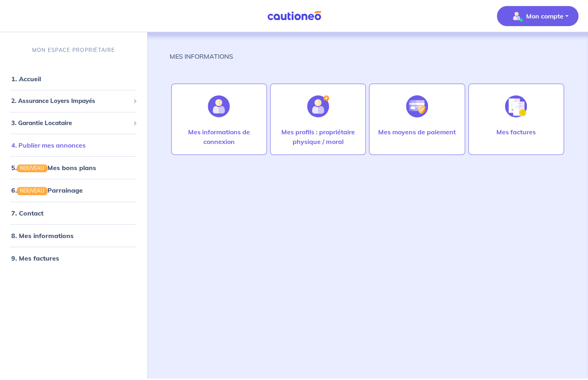
click at [52, 148] on link "4. Publier mes annonces" at bounding box center [48, 145] width 74 height 8
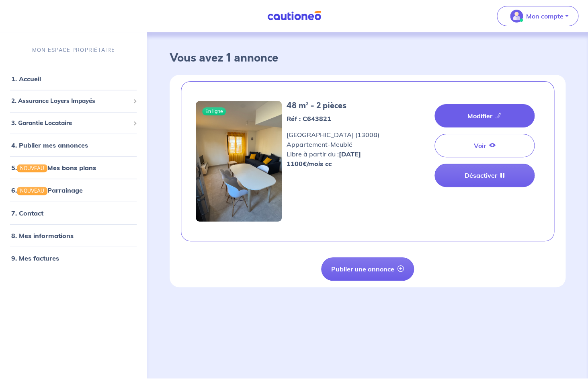
click at [471, 109] on link "Modifier" at bounding box center [484, 115] width 100 height 23
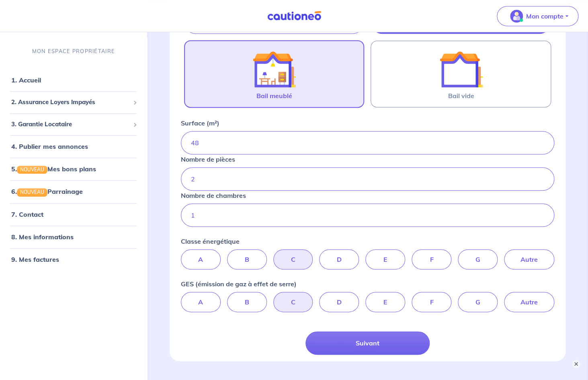
scroll to position [196, 0]
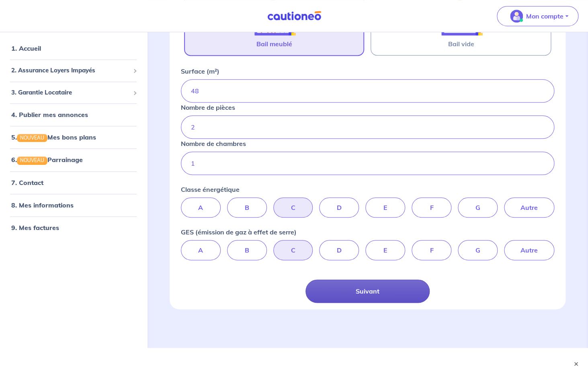
click at [360, 294] on button "Suivant" at bounding box center [367, 290] width 124 height 23
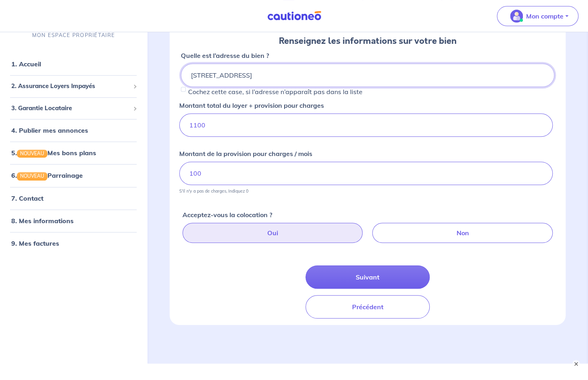
scroll to position [106, 0]
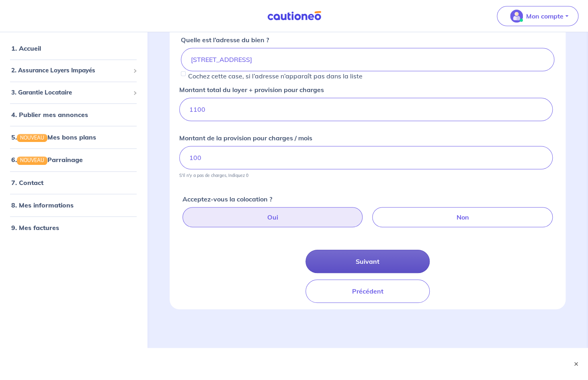
click at [354, 263] on button "Suivant" at bounding box center [367, 260] width 124 height 23
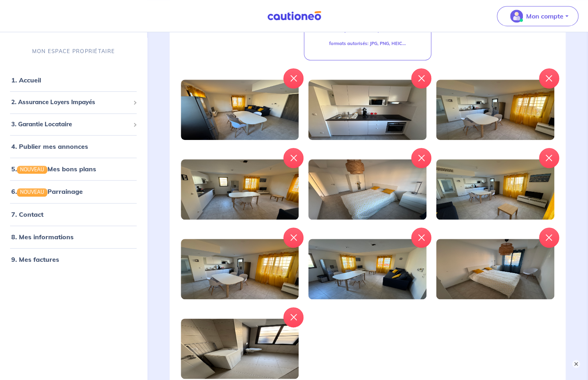
scroll to position [327, 0]
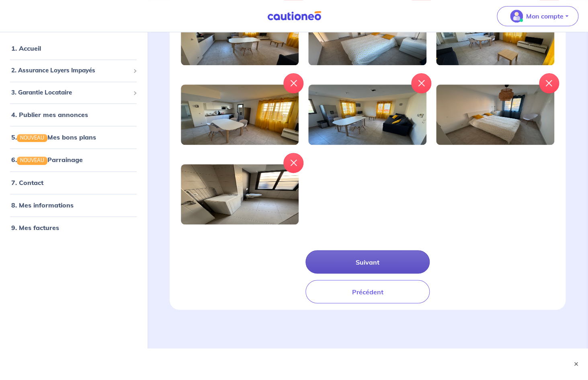
click at [338, 261] on button "Suivant" at bounding box center [367, 261] width 124 height 23
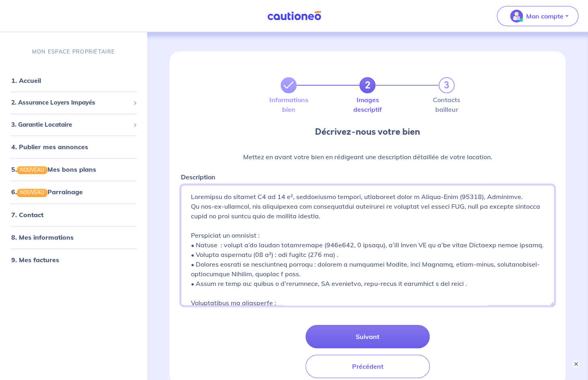
click at [192, 195] on textarea "Description" at bounding box center [367, 245] width 373 height 120
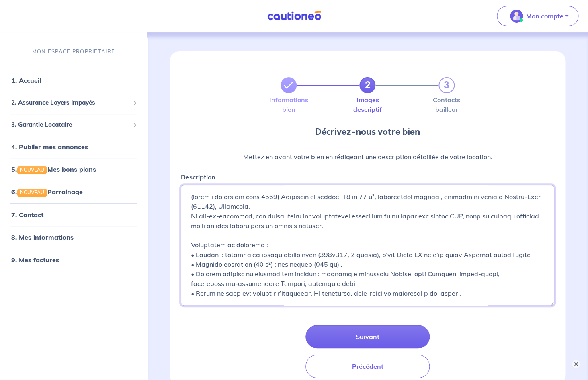
click at [276, 196] on textarea "Description" at bounding box center [367, 245] width 373 height 120
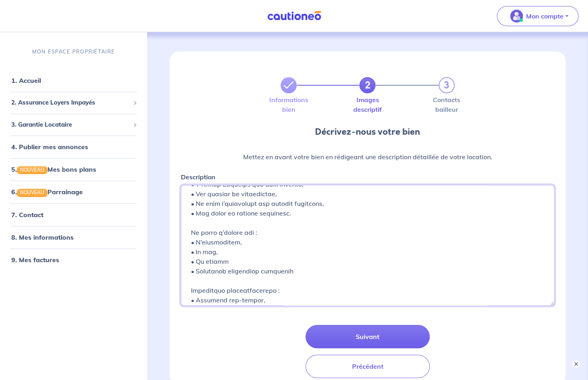
scroll to position [231, 0]
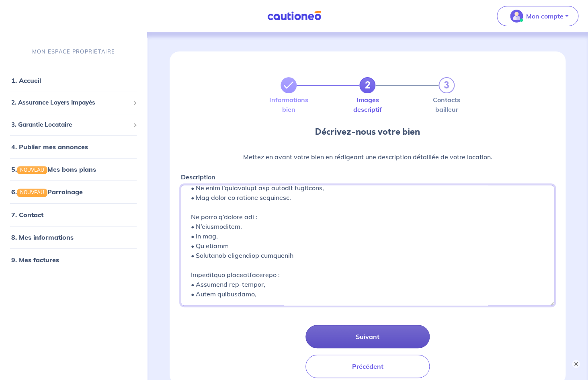
type textarea "(dispo a partir de juin 2026) Découvrez ce superbe T2 de 48 m², entièrement amé…"
click at [373, 335] on button "Suivant" at bounding box center [367, 335] width 124 height 23
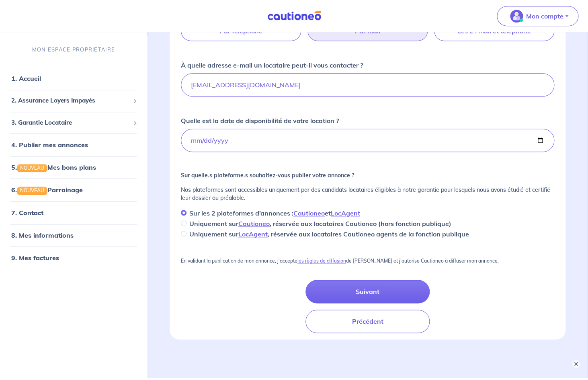
scroll to position [162, 0]
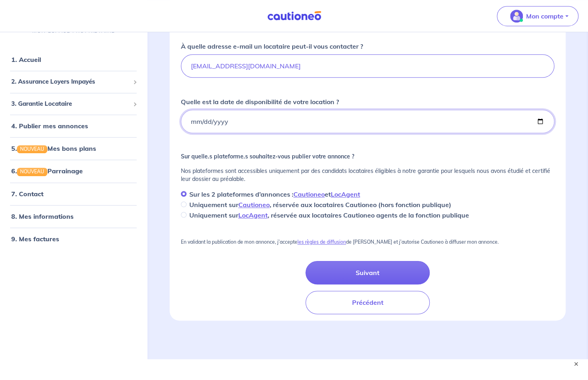
click at [537, 120] on input "2025-03-31" at bounding box center [367, 121] width 373 height 23
type input "2026-06-01"
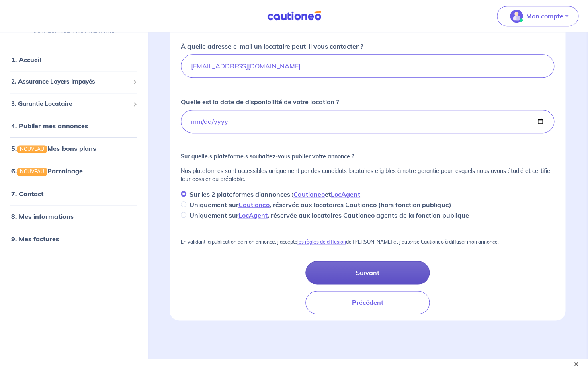
click at [334, 273] on button "Suivant" at bounding box center [367, 272] width 124 height 23
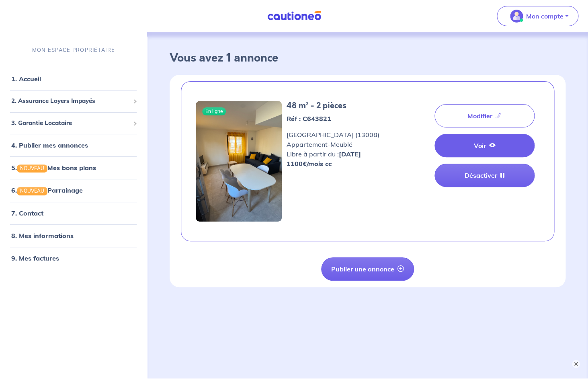
click at [496, 148] on link "Voir" at bounding box center [484, 145] width 100 height 23
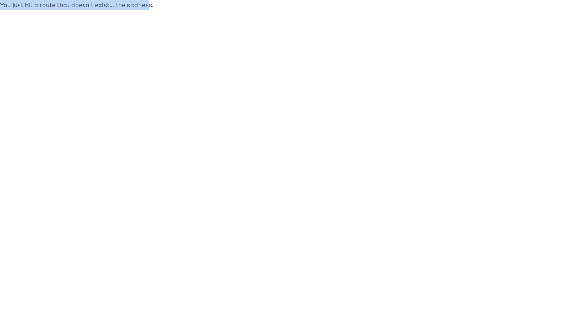
drag, startPoint x: 149, startPoint y: 7, endPoint x: 11, endPoint y: -1, distance: 138.4
click at [11, 0] on html "You just hit a route that doesn't exist... the sadness." at bounding box center [294, 8] width 588 height 16
drag, startPoint x: 167, startPoint y: 8, endPoint x: 10, endPoint y: -1, distance: 157.3
click at [10, 0] on html "You just hit a route that doesn't exist... the sadness." at bounding box center [294, 8] width 588 height 16
copy p "You just hit a route that doesn't exist... the sadness."
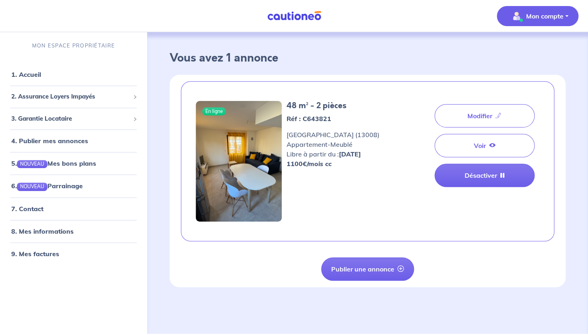
click at [532, 15] on p "Mon compte" at bounding box center [544, 16] width 37 height 10
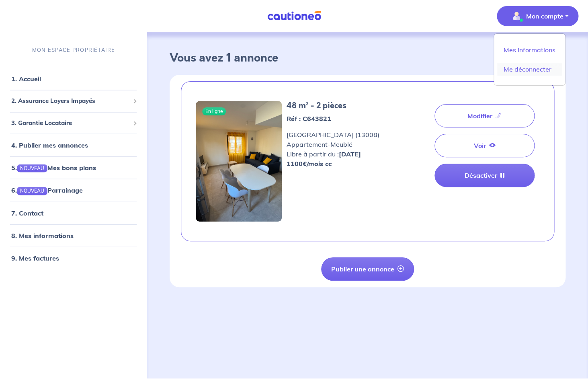
click at [534, 70] on link "Me déconnecter" at bounding box center [529, 69] width 65 height 13
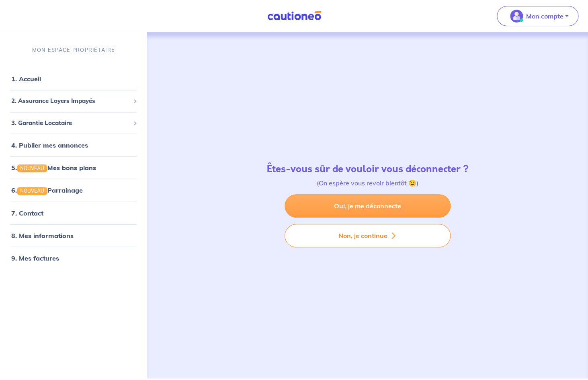
click at [341, 208] on link "Oui, je me déconnecte" at bounding box center [367, 205] width 166 height 23
